Goal: Information Seeking & Learning: Learn about a topic

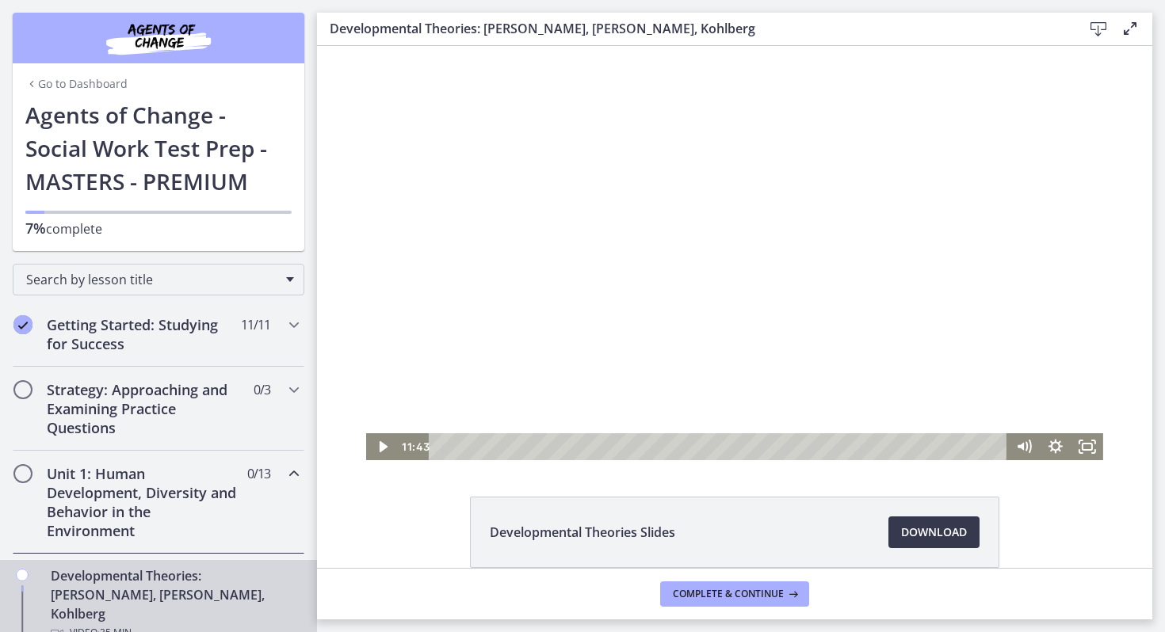
scroll to position [395, 0]
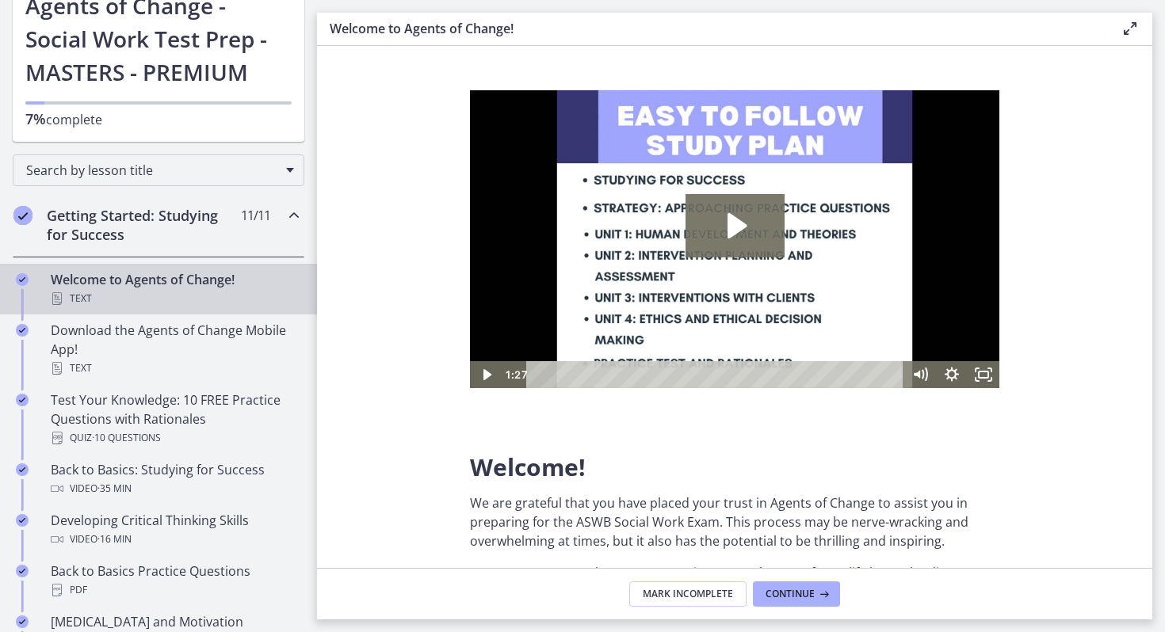
scroll to position [67, 0]
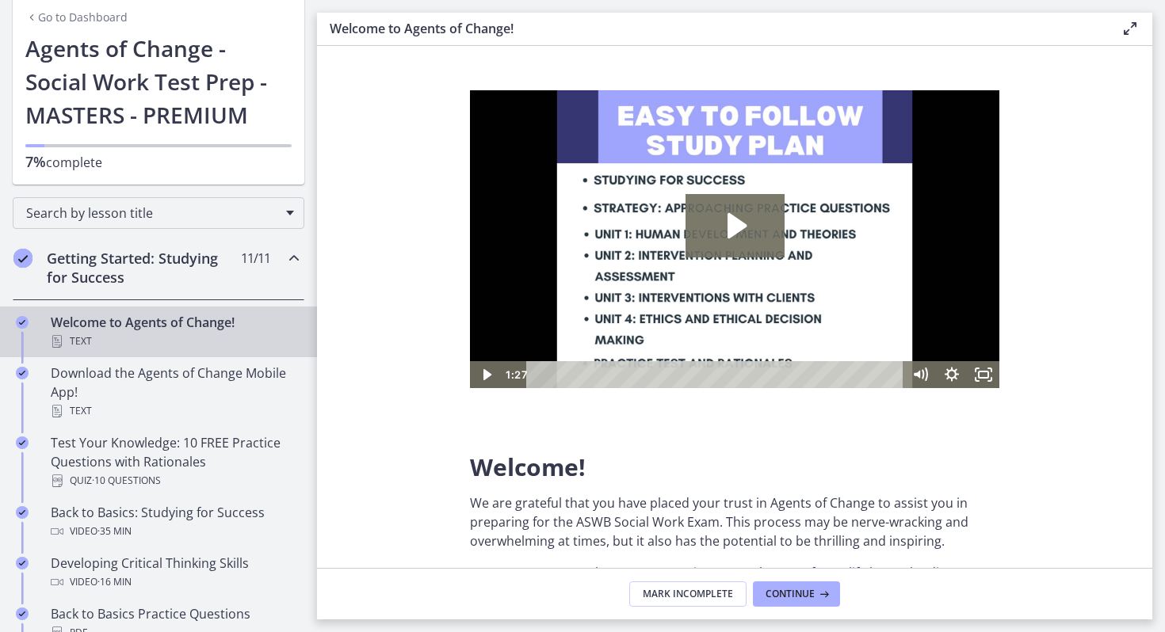
click at [294, 256] on icon "Chapters" at bounding box center [293, 258] width 19 height 19
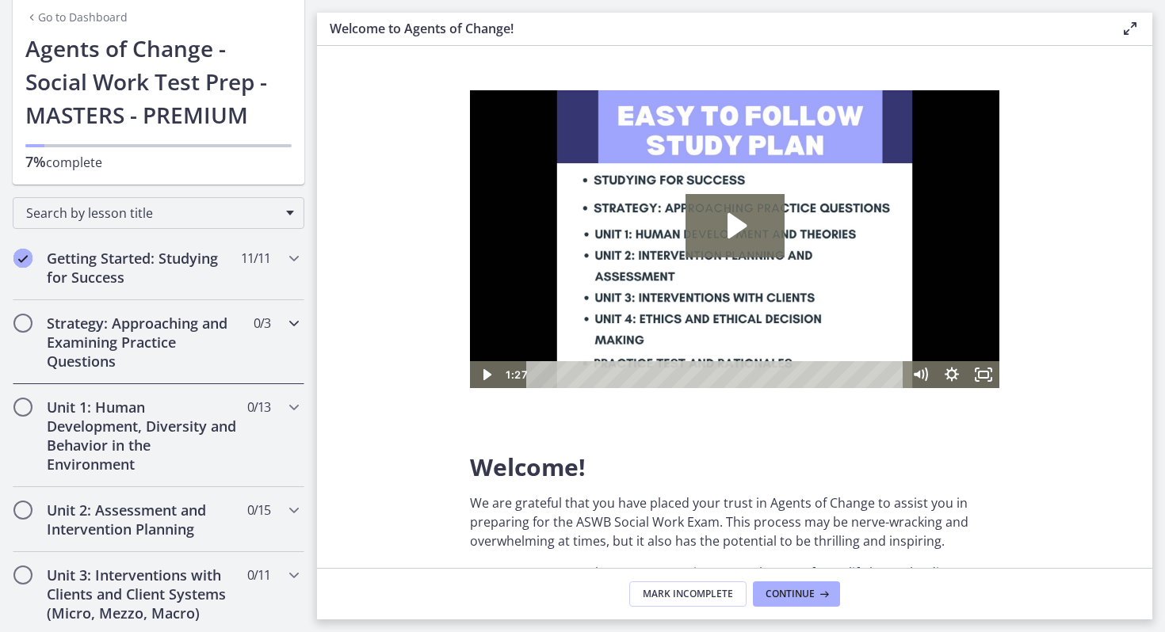
click at [158, 370] on h2 "Strategy: Approaching and Examining Practice Questions" at bounding box center [143, 342] width 193 height 57
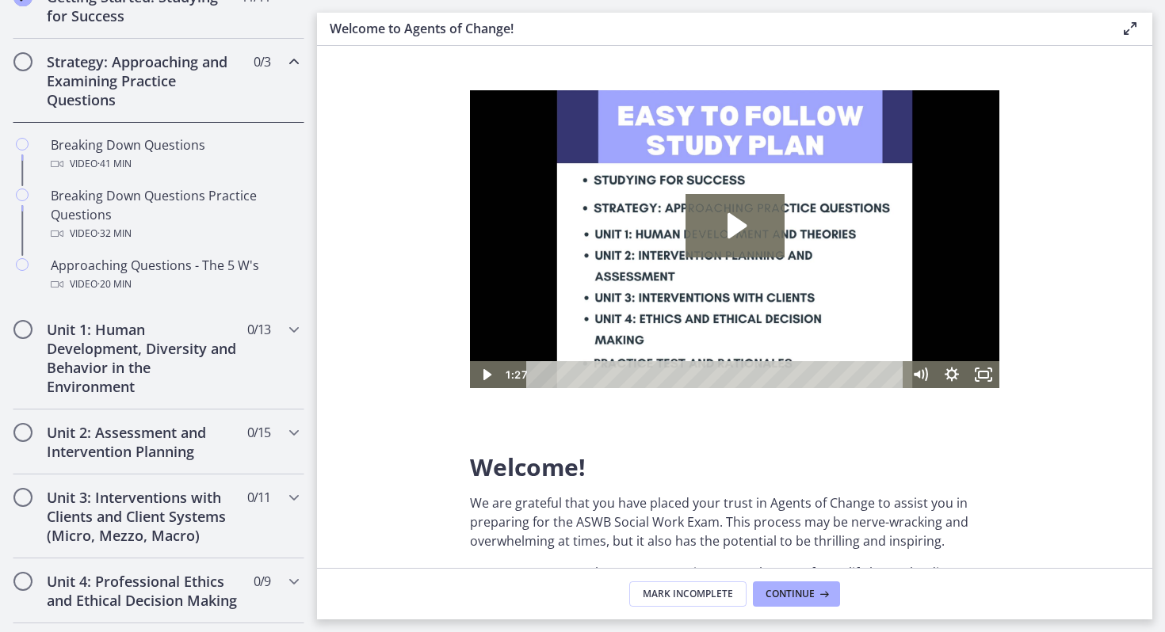
scroll to position [326, 0]
click at [117, 353] on h2 "Unit 1: Human Development, Diversity and Behavior in the Environment" at bounding box center [143, 360] width 193 height 76
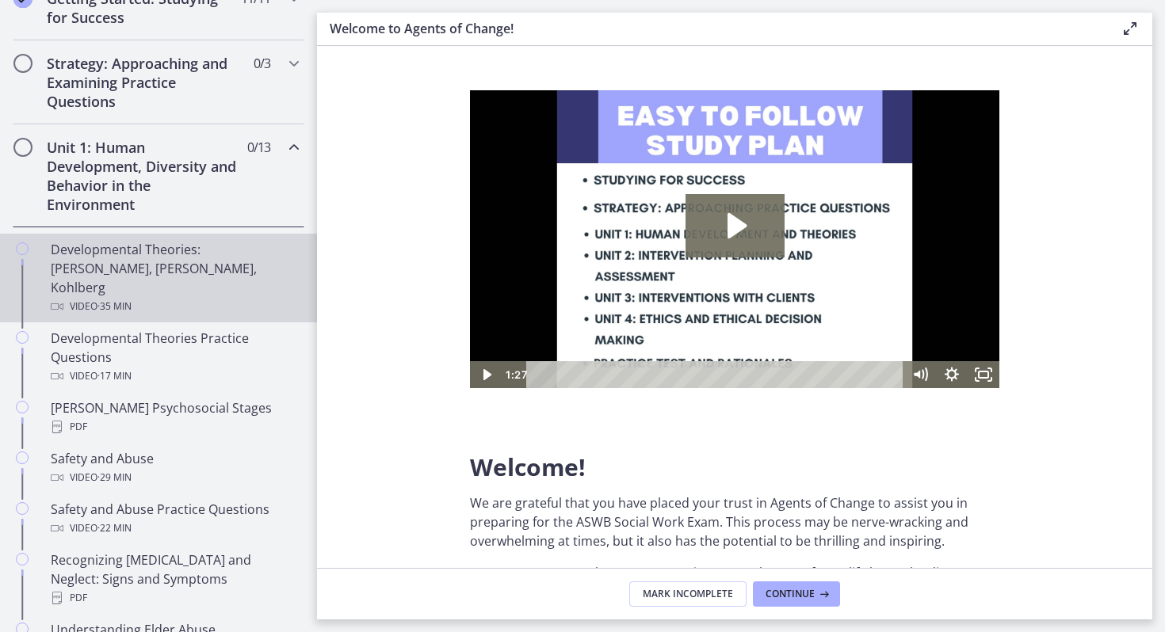
click at [177, 257] on div "Developmental Theories: [PERSON_NAME], [PERSON_NAME], Kohlberg Video · 35 min" at bounding box center [174, 278] width 247 height 76
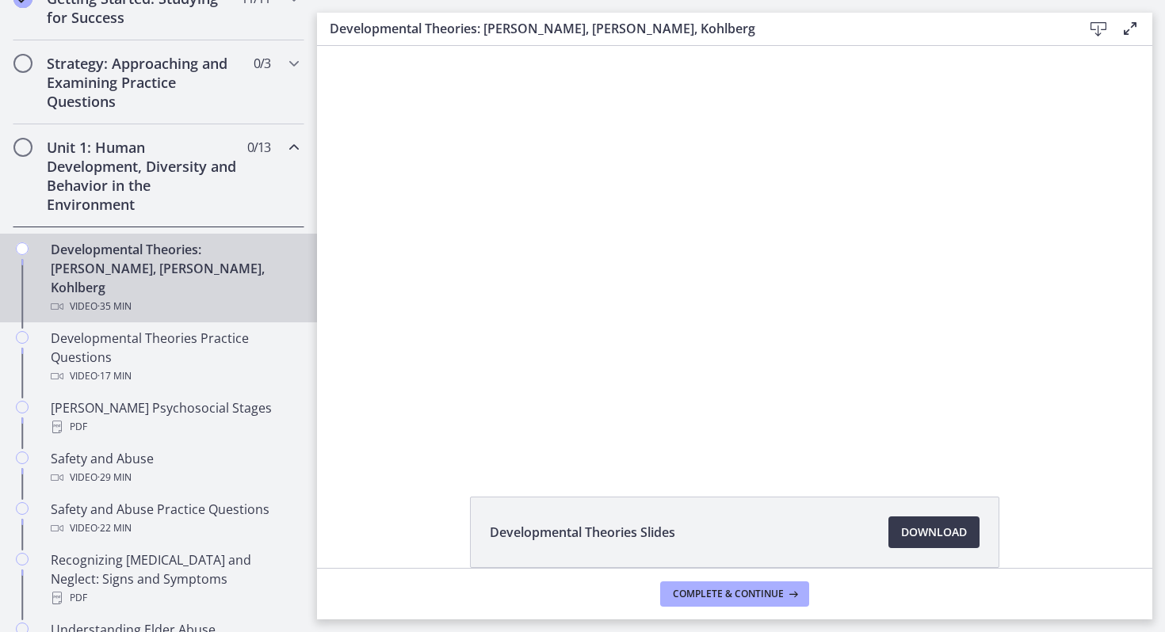
click at [704, 284] on div at bounding box center [734, 253] width 737 height 414
